Goal: Book appointment/travel/reservation

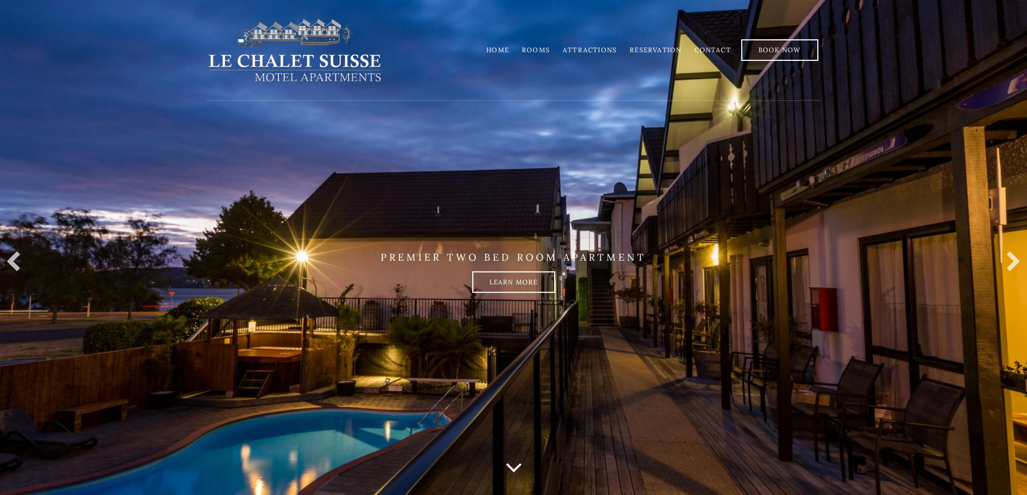
click at [535, 51] on link "Rooms" at bounding box center [536, 50] width 28 height 8
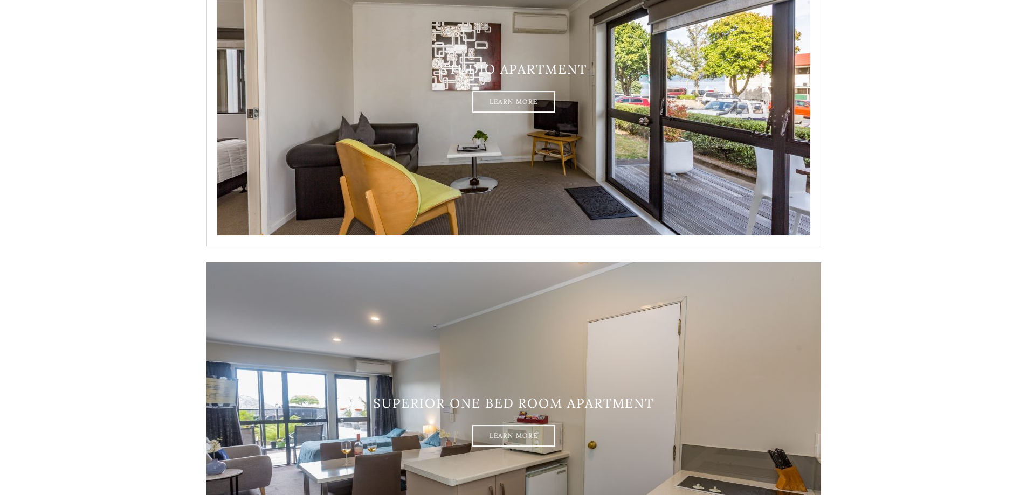
scroll to position [323, 0]
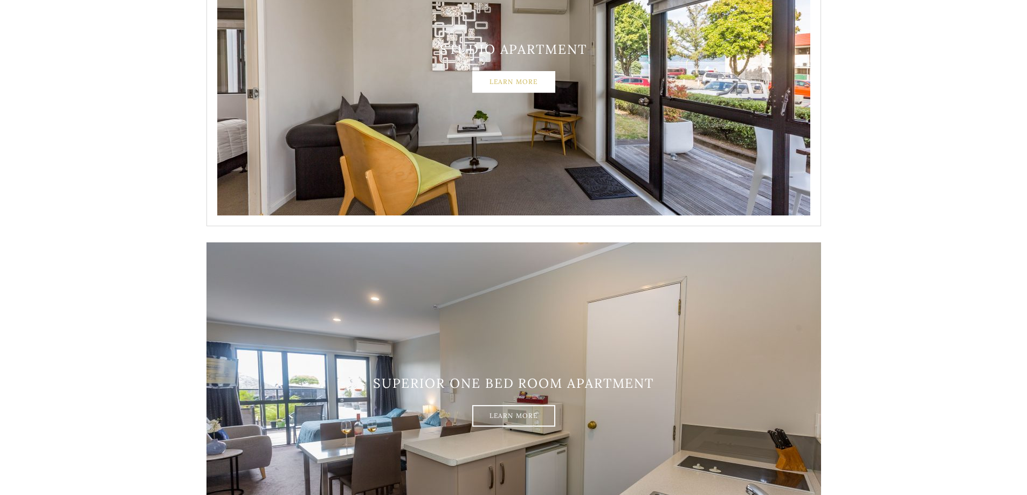
click at [495, 77] on link "Learn More" at bounding box center [513, 82] width 83 height 22
